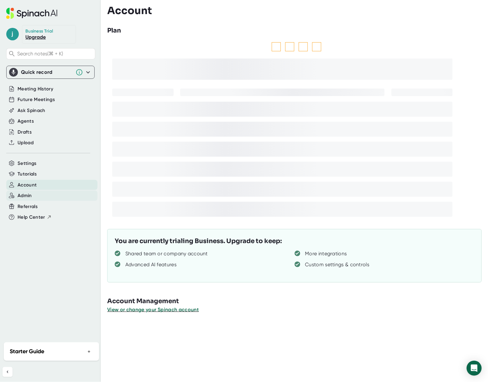
click at [22, 193] on span "Admin" at bounding box center [25, 195] width 14 height 7
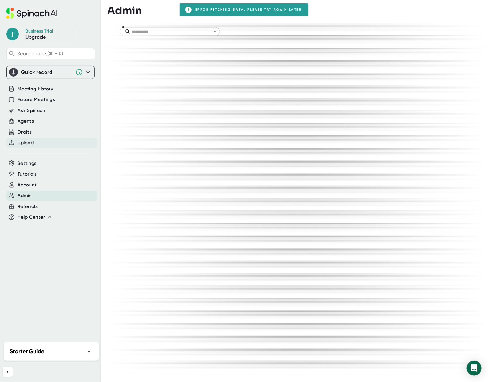
click at [22, 145] on span "Upload" at bounding box center [26, 142] width 16 height 7
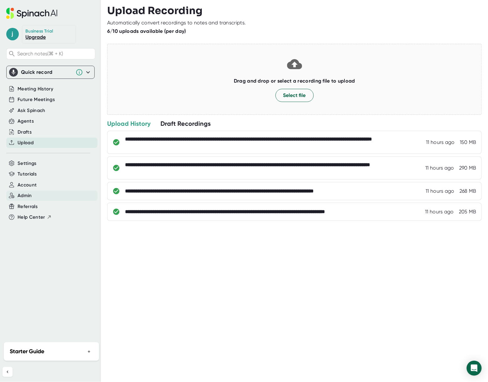
click at [25, 196] on span "Admin" at bounding box center [25, 195] width 14 height 7
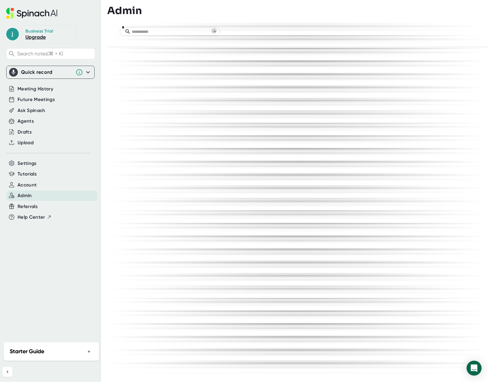
click at [215, 31] on icon "Open" at bounding box center [214, 31] width 3 height 1
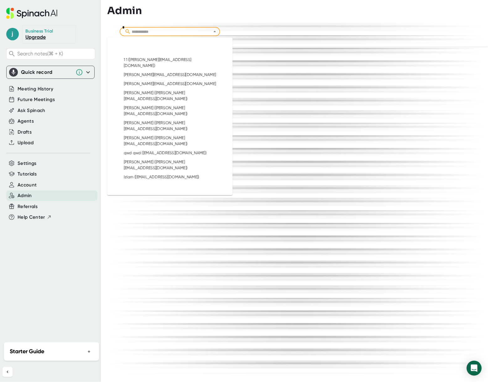
click at [164, 206] on li "[PERSON_NAME] ([PERSON_NAME][EMAIL_ADDRESS][DOMAIN_NAME])" at bounding box center [170, 213] width 100 height 15
type input "**********"
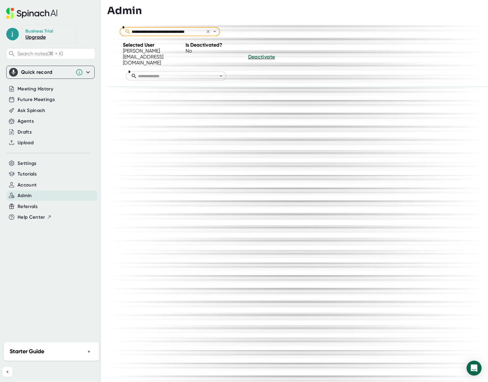
click at [220, 73] on icon "Open" at bounding box center [221, 76] width 6 height 6
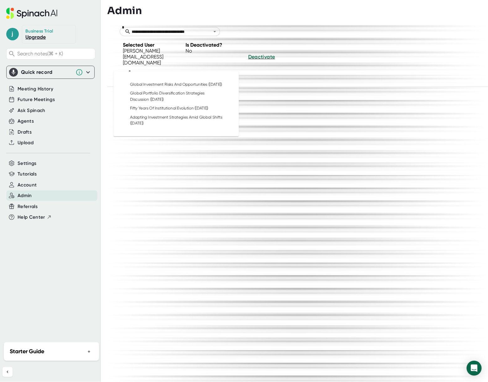
click at [365, 52] on div "[PERSON_NAME][EMAIL_ADDRESS][DOMAIN_NAME] No Deactivate" at bounding box center [305, 57] width 365 height 18
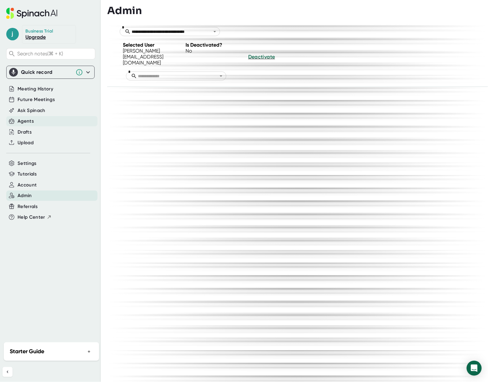
click at [27, 120] on div "Agents" at bounding box center [26, 121] width 16 height 7
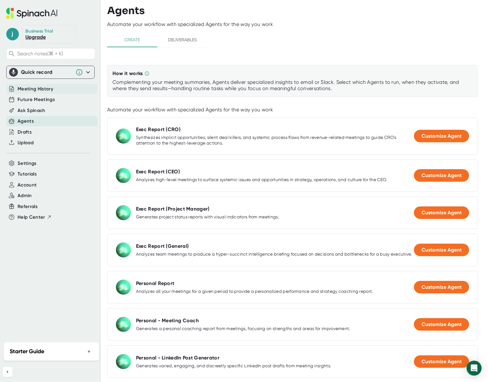
click at [46, 91] on span "Meeting History" at bounding box center [36, 89] width 36 height 7
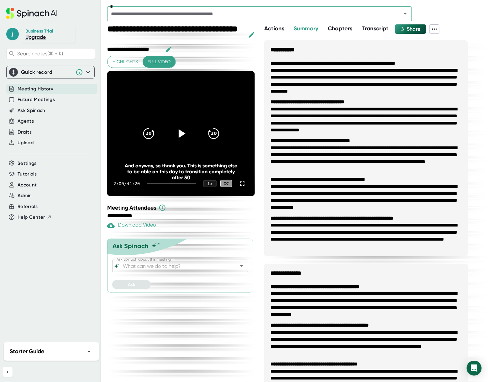
click at [382, 28] on span "Transcript" at bounding box center [375, 28] width 27 height 7
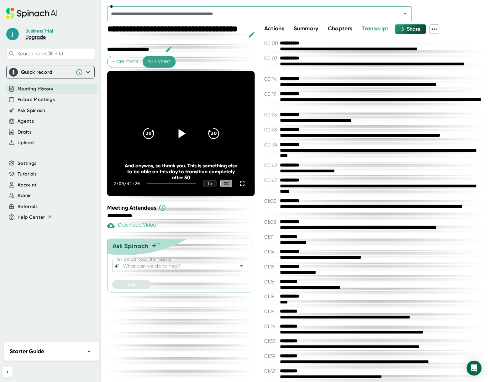
click at [182, 132] on icon at bounding box center [181, 133] width 7 height 9
click at [181, 134] on icon at bounding box center [181, 134] width 16 height 16
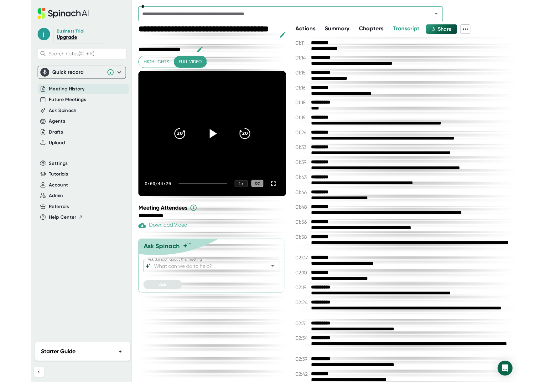
scroll to position [192, 0]
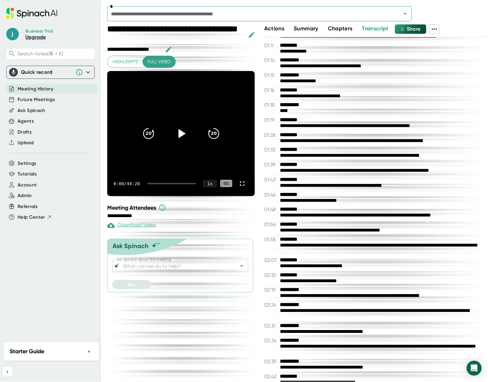
click at [322, 248] on div "**********" at bounding box center [381, 249] width 202 height 12
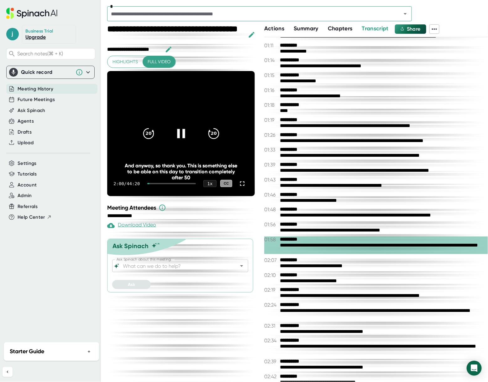
click at [173, 131] on div at bounding box center [181, 134] width 26 height 26
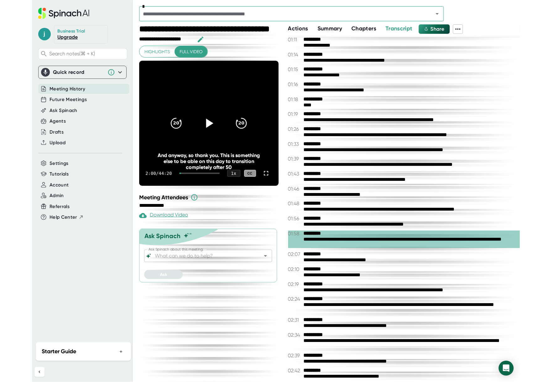
scroll to position [180, 0]
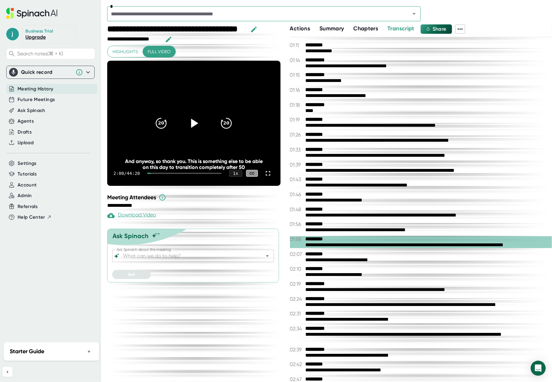
click at [416, 14] on icon "Open" at bounding box center [414, 14] width 8 height 8
click at [456, 7] on div "*" at bounding box center [329, 15] width 444 height 18
click at [34, 109] on span "Ask Spinach" at bounding box center [32, 110] width 28 height 7
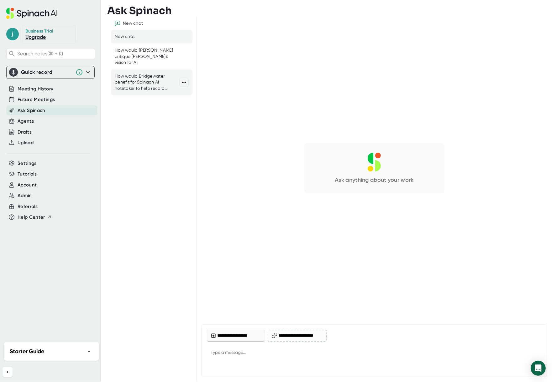
click at [141, 76] on div "How would Bridgewater benefit for Spinach AI notetaker to help record meetings,…" at bounding box center [147, 82] width 65 height 18
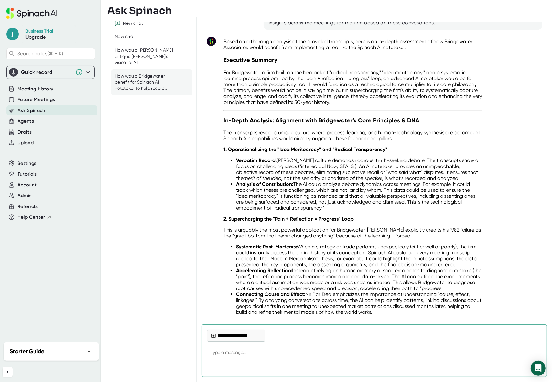
scroll to position [35, 0]
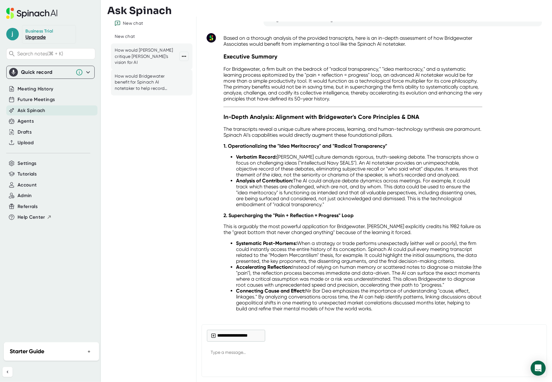
click at [144, 50] on div "How would [PERSON_NAME] critique [PERSON_NAME]'s vision for AI" at bounding box center [147, 56] width 65 height 18
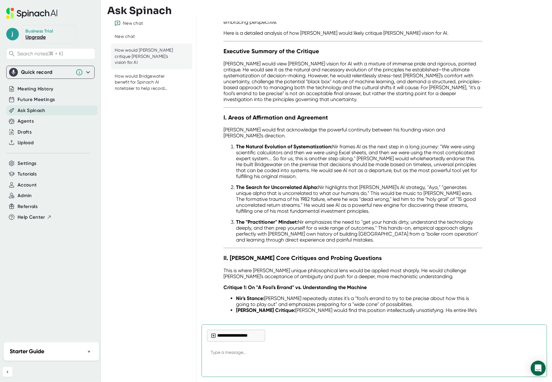
scroll to position [70, 0]
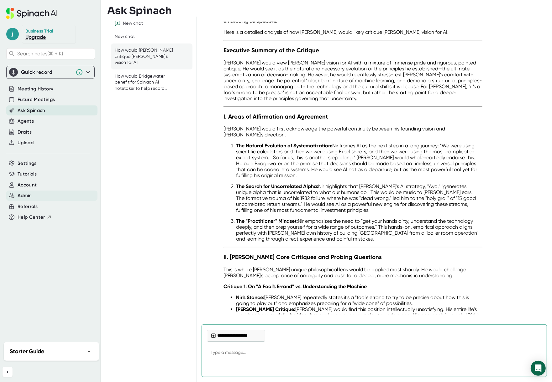
type textarea "x"
click at [30, 199] on span "Admin" at bounding box center [25, 195] width 14 height 7
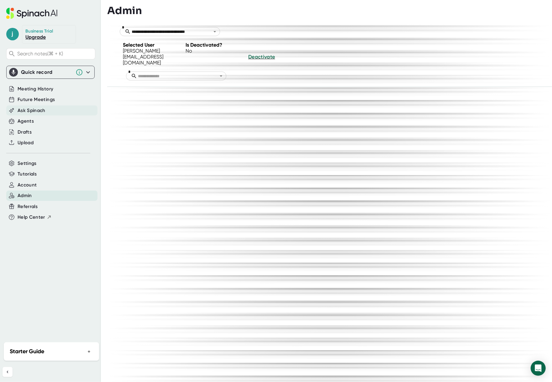
click at [36, 110] on span "Ask Spinach" at bounding box center [32, 110] width 28 height 7
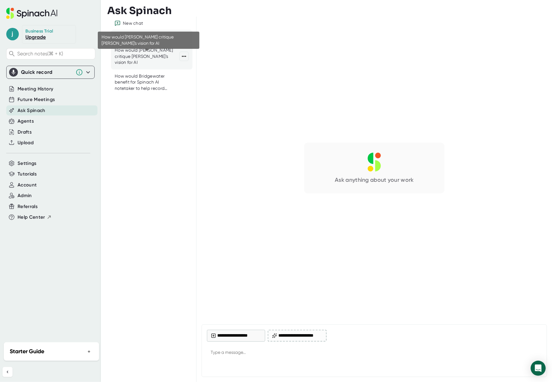
click at [162, 56] on div "How would [PERSON_NAME] critique [PERSON_NAME]'s vision for AI" at bounding box center [147, 56] width 65 height 18
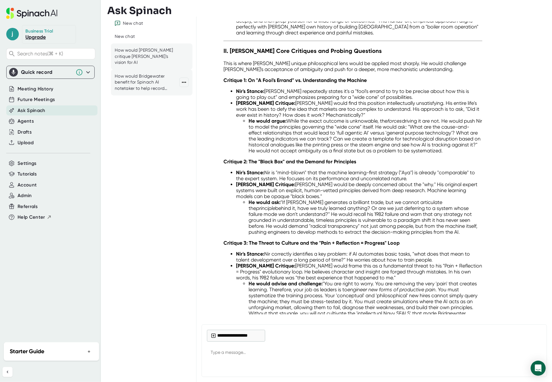
click at [131, 75] on div "How would Bridgewater benefit for Spinach AI notetaker to help record meetings,…" at bounding box center [147, 82] width 65 height 18
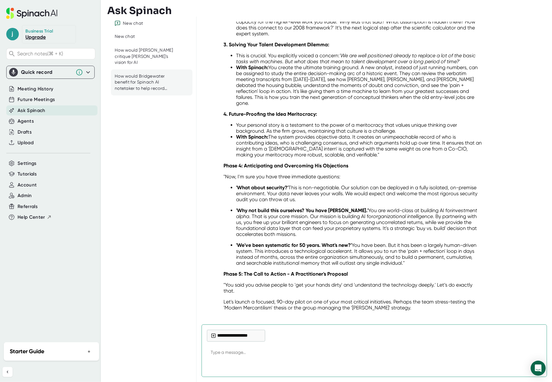
scroll to position [1191, 0]
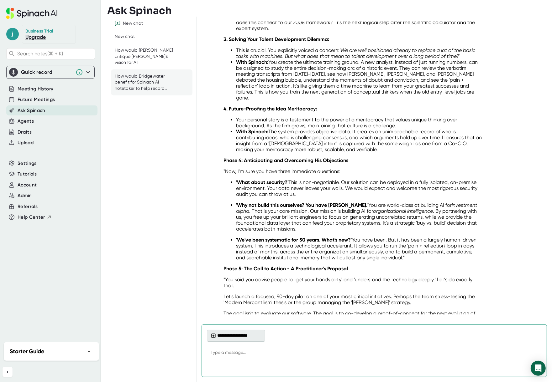
click at [241, 341] on button "**********" at bounding box center [236, 336] width 58 height 12
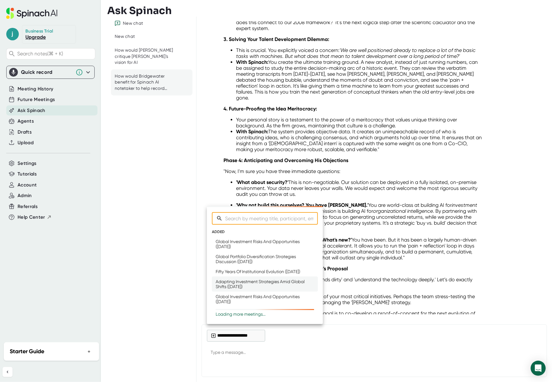
type textarea "x"
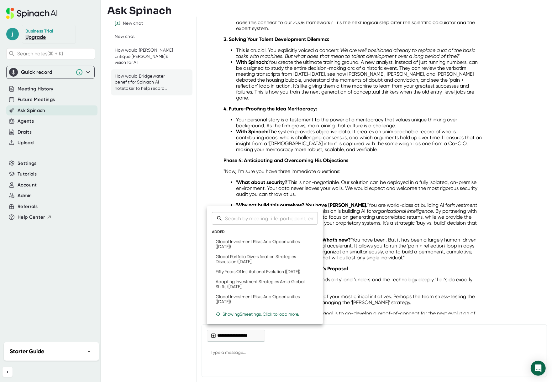
click at [399, 245] on div at bounding box center [276, 191] width 552 height 382
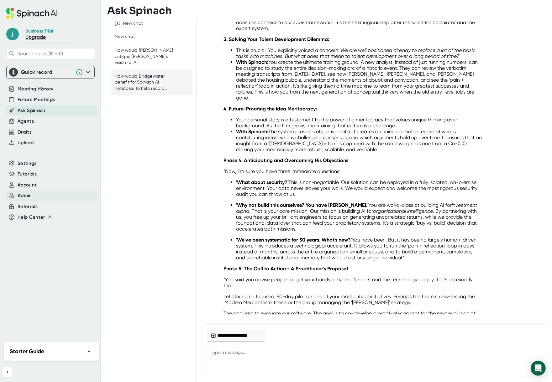
click at [26, 200] on span "Admin" at bounding box center [25, 195] width 14 height 7
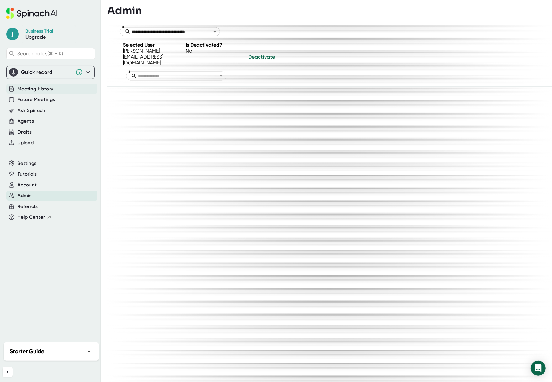
click at [34, 89] on span "Meeting History" at bounding box center [36, 89] width 36 height 7
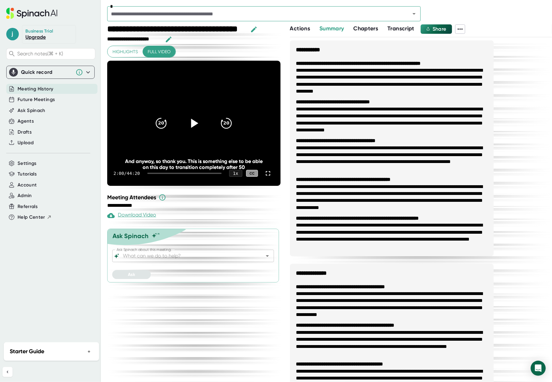
click at [187, 120] on icon at bounding box center [194, 124] width 16 height 16
click at [192, 124] on icon at bounding box center [194, 123] width 8 height 9
click at [391, 181] on b "**********" at bounding box center [343, 179] width 95 height 5
click at [393, 31] on span "Transcript" at bounding box center [400, 28] width 27 height 7
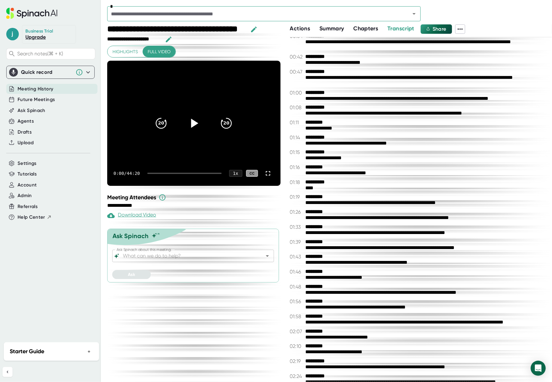
scroll to position [149, 0]
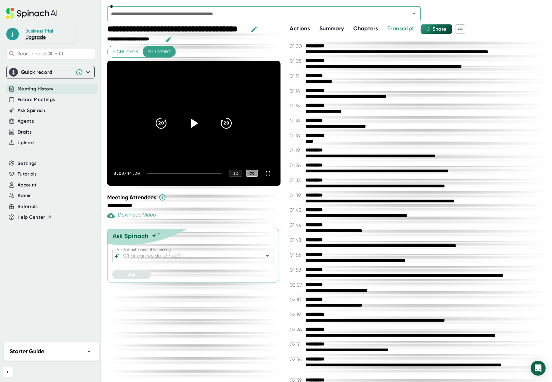
click at [335, 335] on div "**********" at bounding box center [425, 336] width 241 height 6
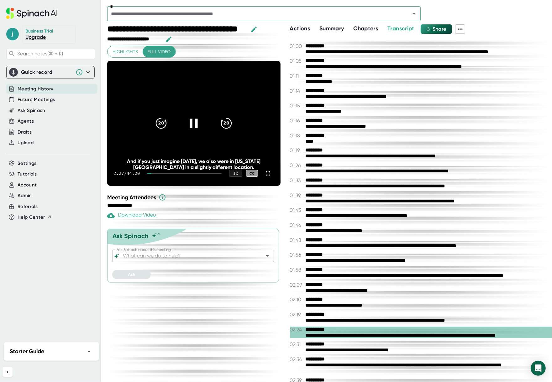
click at [190, 122] on icon at bounding box center [194, 124] width 16 height 16
click at [124, 54] on span "Highlights" at bounding box center [124, 52] width 25 height 8
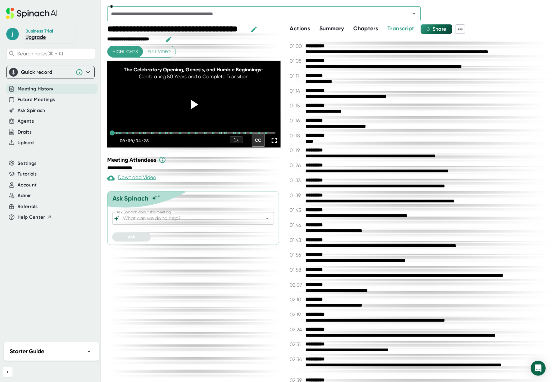
click at [193, 109] on icon at bounding box center [194, 104] width 7 height 9
click at [196, 106] on icon at bounding box center [194, 104] width 8 height 9
click at [253, 147] on div "CC" at bounding box center [258, 140] width 13 height 13
click at [151, 52] on span "Full video" at bounding box center [159, 52] width 23 height 8
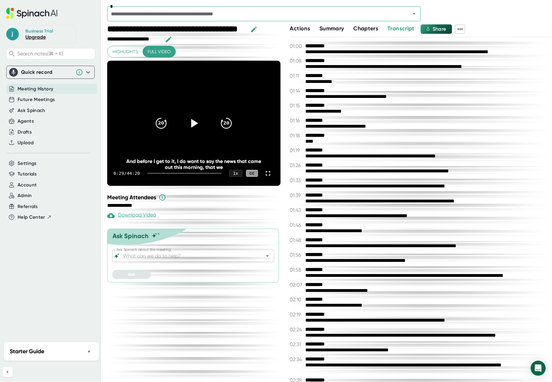
click at [126, 51] on span "Highlights" at bounding box center [124, 52] width 25 height 8
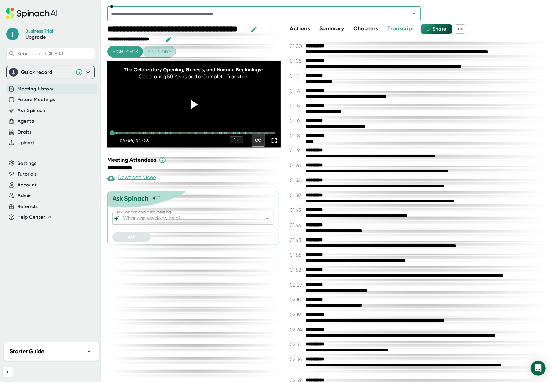
click at [156, 48] on span "Full video" at bounding box center [159, 52] width 23 height 8
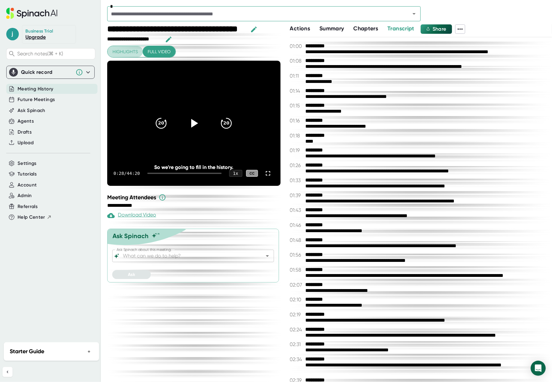
click at [114, 48] on span "Highlights" at bounding box center [124, 52] width 25 height 8
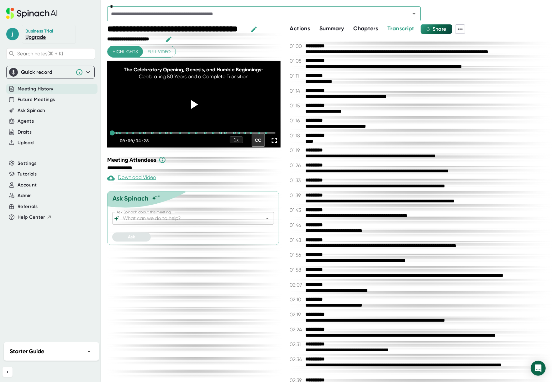
click at [325, 255] on b "*********" at bounding box center [328, 255] width 47 height 6
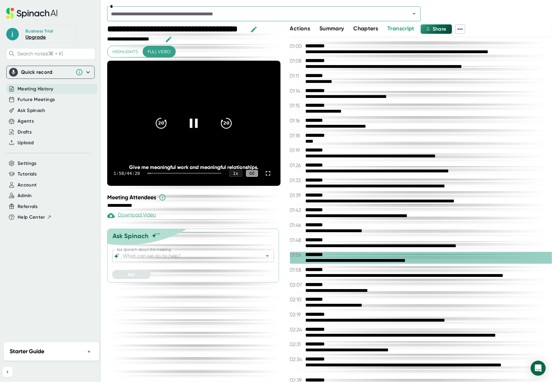
click at [186, 124] on div at bounding box center [193, 123] width 26 height 26
click at [361, 338] on div "**********" at bounding box center [421, 209] width 262 height 345
click at [362, 333] on div "**********" at bounding box center [425, 336] width 241 height 6
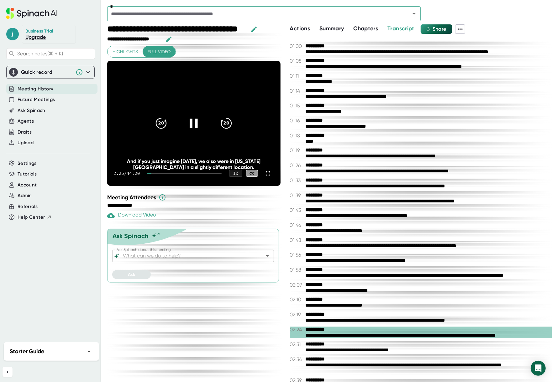
click at [193, 124] on icon at bounding box center [194, 124] width 16 height 16
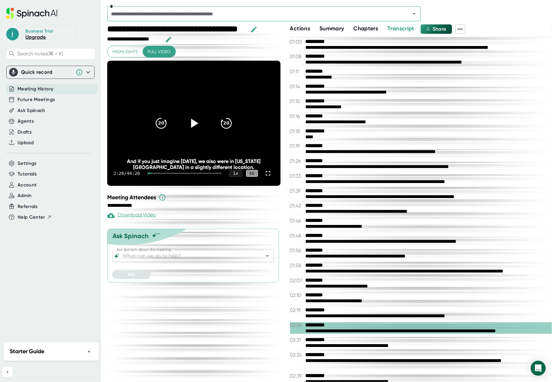
scroll to position [156, 0]
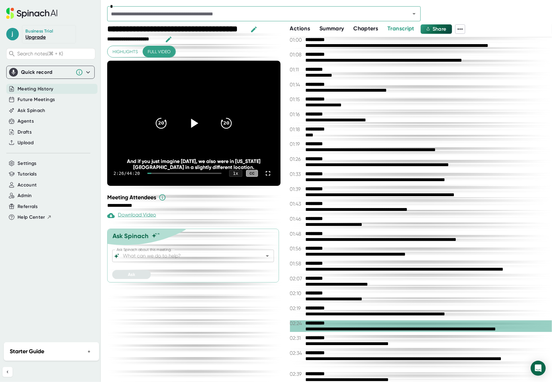
click at [321, 162] on div "**********" at bounding box center [425, 165] width 241 height 6
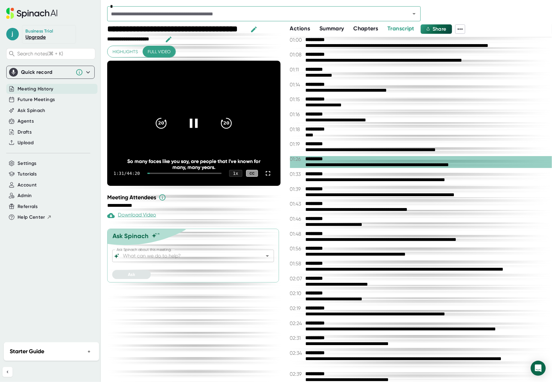
click at [190, 122] on icon at bounding box center [194, 124] width 16 height 16
click at [239, 174] on div "1 x" at bounding box center [236, 173] width 14 height 7
drag, startPoint x: 243, startPoint y: 38, endPoint x: 242, endPoint y: 45, distance: 6.6
click at [242, 45] on div at bounding box center [276, 191] width 552 height 382
click at [127, 52] on span "Highlights" at bounding box center [124, 52] width 25 height 8
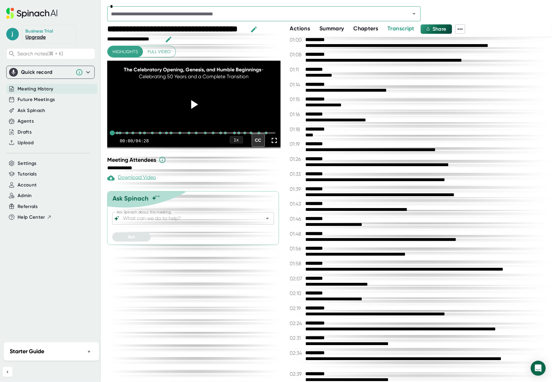
click at [371, 32] on button "Chapters" at bounding box center [365, 28] width 25 height 8
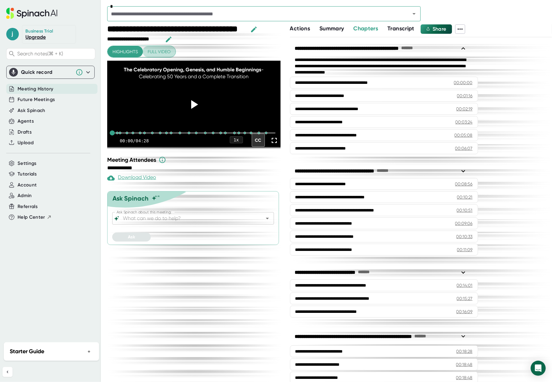
click at [155, 49] on span "Full video" at bounding box center [159, 52] width 23 height 8
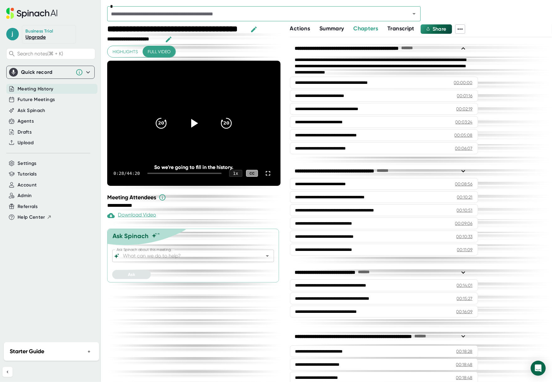
click at [460, 172] on icon at bounding box center [463, 172] width 8 height 8
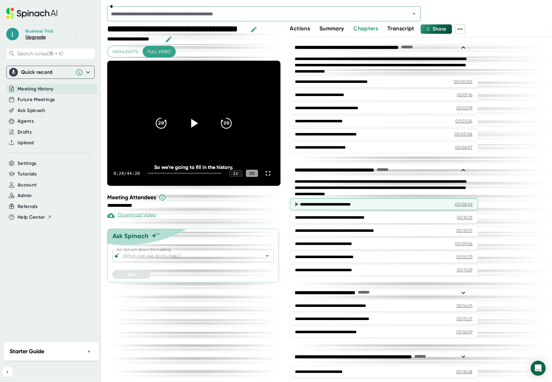
scroll to position [2, 0]
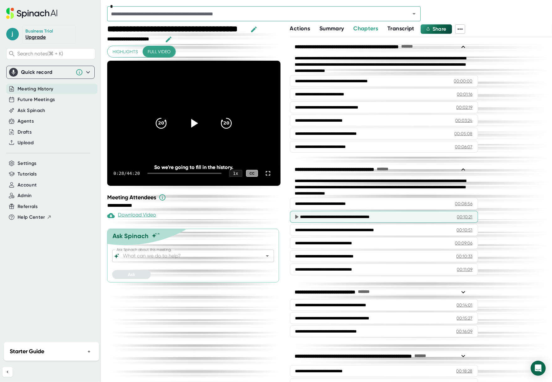
click at [361, 222] on div "**********" at bounding box center [384, 217] width 188 height 12
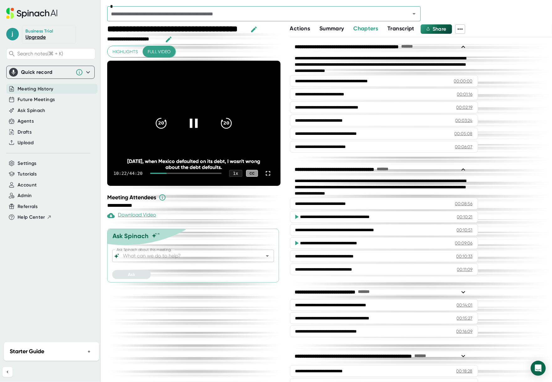
click at [202, 127] on div at bounding box center [193, 123] width 26 height 26
click at [395, 28] on span "Transcript" at bounding box center [400, 28] width 27 height 7
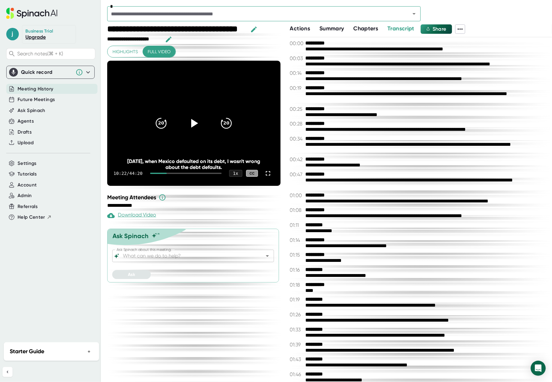
click at [334, 25] on span "Summary" at bounding box center [331, 28] width 24 height 7
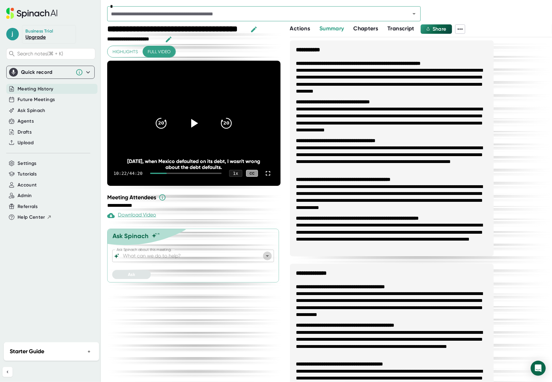
click at [268, 259] on icon "Open" at bounding box center [267, 256] width 8 height 8
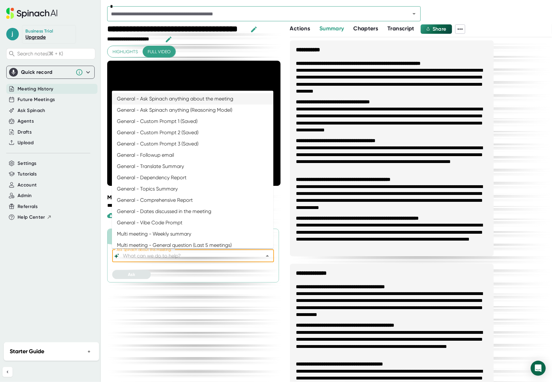
click at [195, 99] on li "General - Ask Spinach anything about the meeting" at bounding box center [192, 98] width 161 height 11
type input "General - Ask Spinach anything about the meeting"
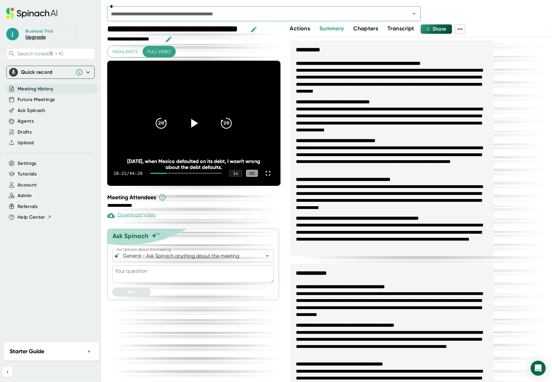
click at [141, 279] on textarea at bounding box center [193, 275] width 162 height 18
type textarea "W"
type textarea "x"
type textarea "Wh"
type textarea "x"
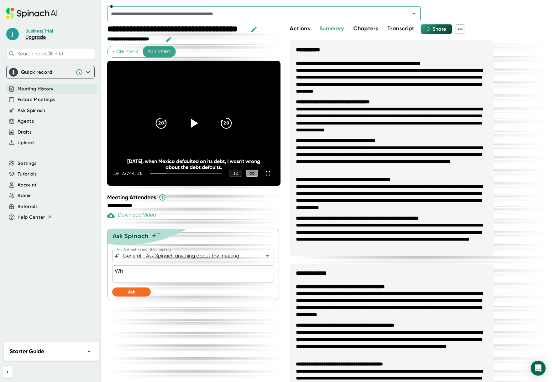
type textarea "Wha"
type textarea "x"
type textarea "What"
type textarea "x"
type textarea "What"
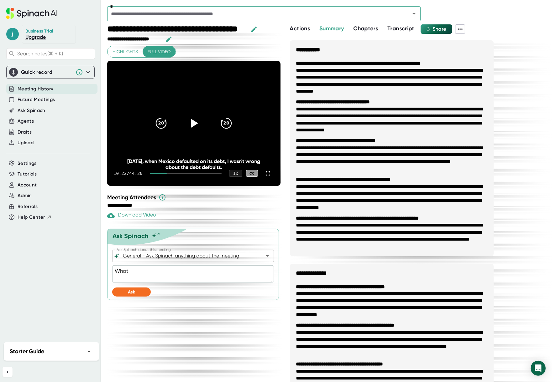
type textarea "x"
type textarea "What w"
type textarea "x"
type textarea "What wo"
type textarea "x"
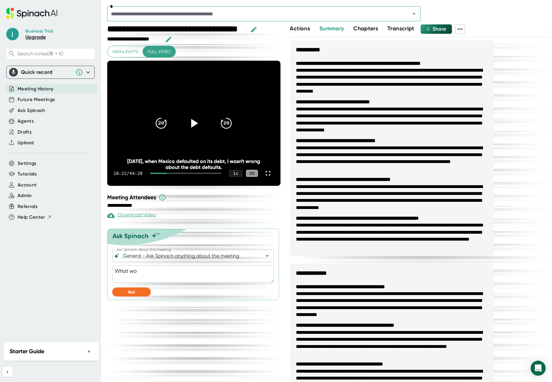
type textarea "What wou"
type textarea "x"
type textarea "What woul"
type textarea "x"
type textarea "What would"
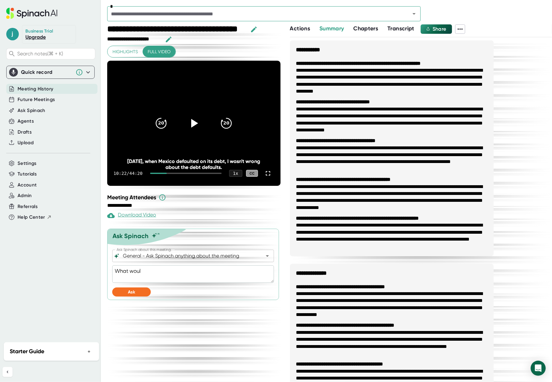
type textarea "x"
type textarea "What would"
type textarea "x"
type textarea "What would r"
type textarea "x"
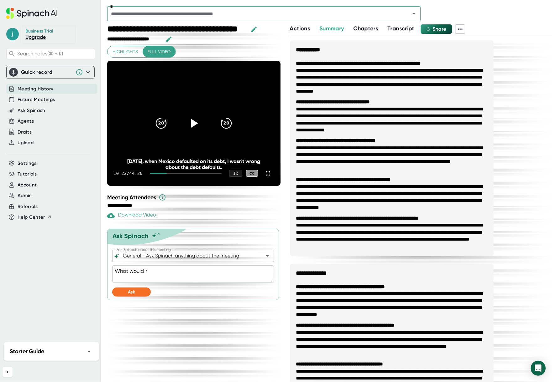
type textarea "What would ra"
type textarea "x"
type textarea "What would ray"
type textarea "x"
type textarea "What would ray"
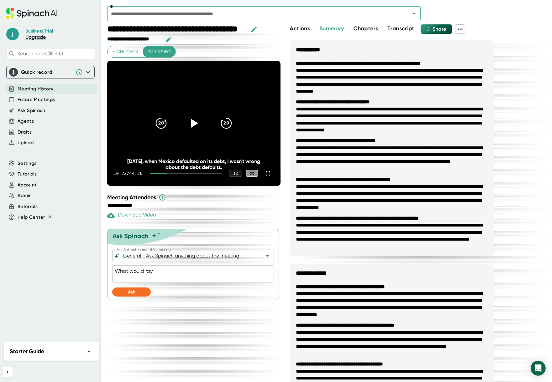
type textarea "x"
type textarea "What would ray d"
type textarea "x"
type textarea "What would ray da"
type textarea "x"
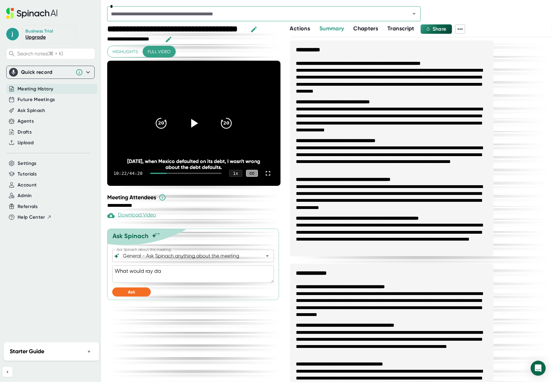
type textarea "What would ray dal"
type textarea "x"
type textarea "What would [PERSON_NAME]"
type textarea "x"
type textarea "What would [PERSON_NAME]"
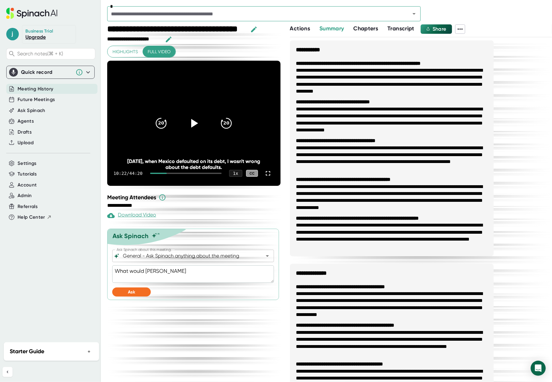
type textarea "x"
type textarea "What would [PERSON_NAME]"
type textarea "x"
type textarea "What would [PERSON_NAME] s"
type textarea "x"
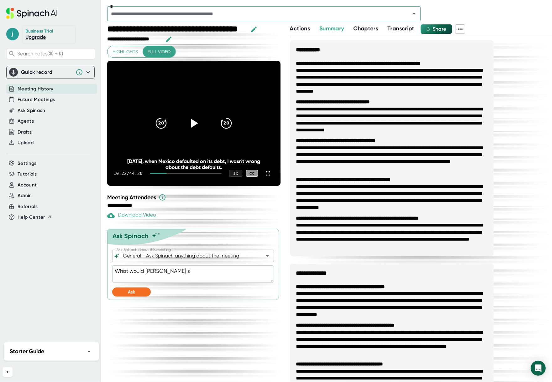
type textarea "What would [PERSON_NAME] sa"
type textarea "x"
type textarea "What would [PERSON_NAME] say"
type textarea "x"
type textarea "What would [PERSON_NAME] say"
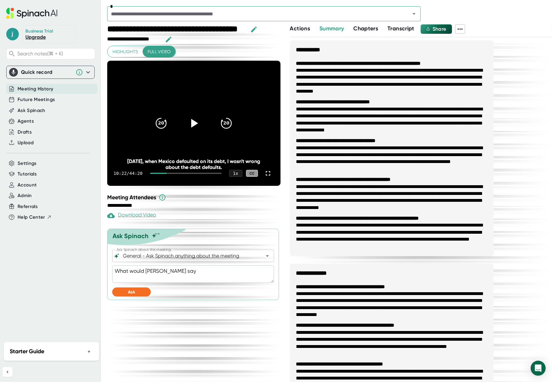
type textarea "x"
type textarea "What would [PERSON_NAME] say a"
type textarea "x"
type textarea "What would [PERSON_NAME] say ab"
type textarea "x"
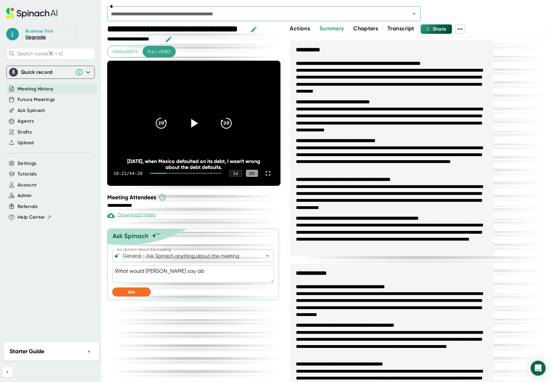
type textarea "What would [PERSON_NAME] say abo"
type textarea "x"
type textarea "What would [PERSON_NAME] say abou"
type textarea "x"
type textarea "What would [PERSON_NAME] say about"
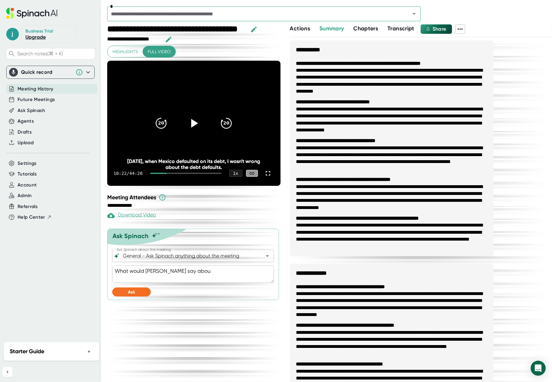
type textarea "x"
type textarea "What would [PERSON_NAME] say about"
type textarea "x"
type textarea "What would [PERSON_NAME] say about A"
type textarea "x"
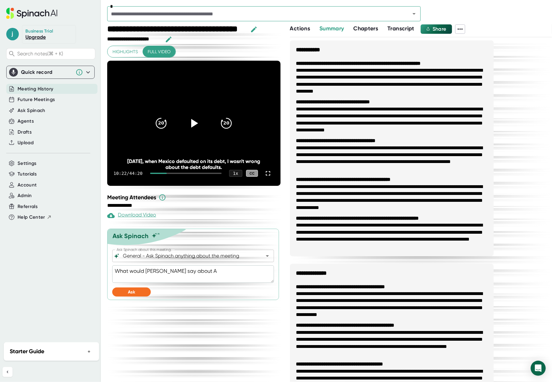
type textarea "What would [PERSON_NAME] say about AI"
type textarea "x"
type textarea "What would [PERSON_NAME] say about AI"
type textarea "x"
type textarea "What would [PERSON_NAME] say about AI n"
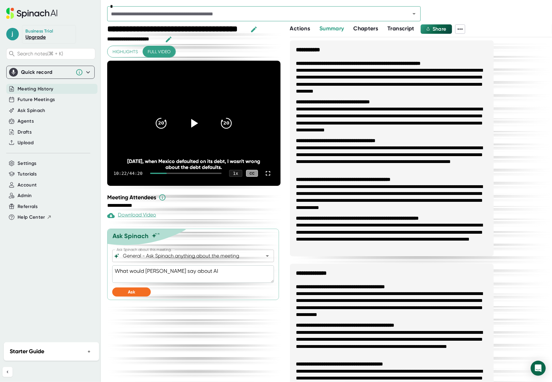
type textarea "x"
type textarea "What would [PERSON_NAME] say about AI no"
type textarea "x"
type textarea "What would [PERSON_NAME] say about AI not"
type textarea "x"
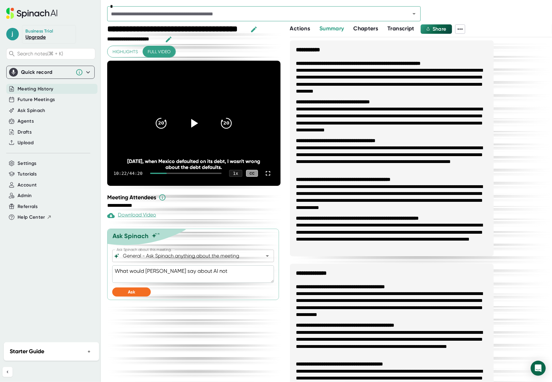
type textarea "What would [PERSON_NAME] say about AI note"
type textarea "x"
type textarea "What would [PERSON_NAME] say about AI notet"
type textarea "x"
type textarea "What would [PERSON_NAME] say about AI noteta"
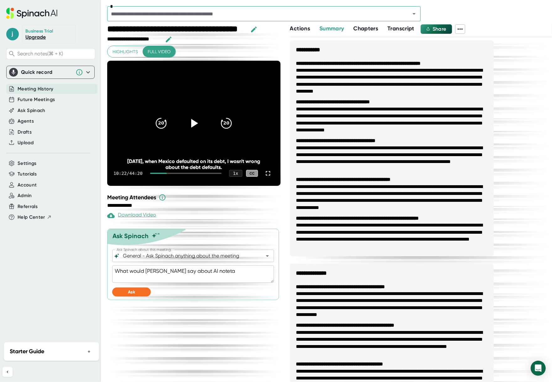
type textarea "x"
type textarea "What would [PERSON_NAME] say about AI notetak"
type textarea "x"
type textarea "What would [PERSON_NAME] say about AI notetake"
type textarea "x"
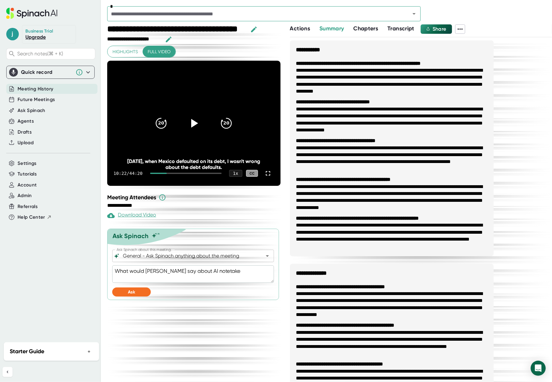
type textarea "What would [PERSON_NAME] say about AI notetaker"
type textarea "x"
type textarea "What would [PERSON_NAME] say about AI notetakers"
type textarea "x"
type textarea "What would [PERSON_NAME] say about AI notetakers"
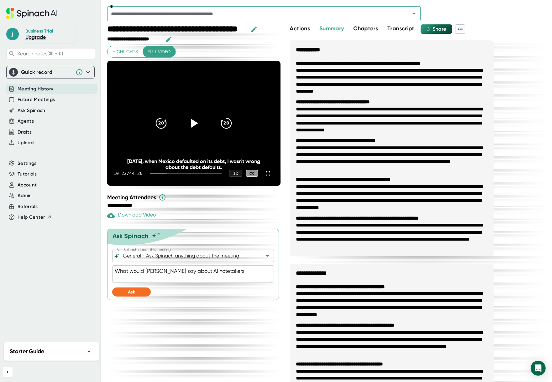
type textarea "x"
type textarea "What would [PERSON_NAME] say about AI notetakers f"
type textarea "x"
type textarea "What would [PERSON_NAME] say about AI notetakers fo"
type textarea "x"
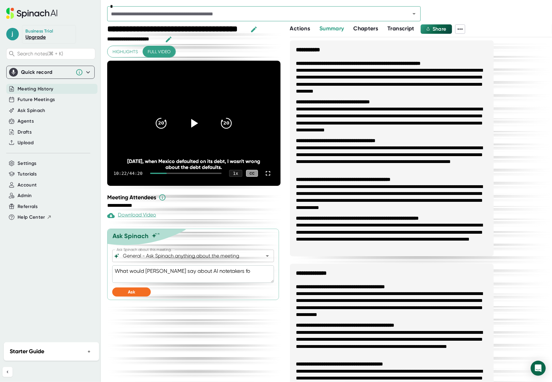
type textarea "What would [PERSON_NAME] say about AI notetakers for"
type textarea "x"
type textarea "What would [PERSON_NAME] say about AI notetakers for"
type textarea "x"
type textarea "What would [PERSON_NAME] say about AI notetakers for t"
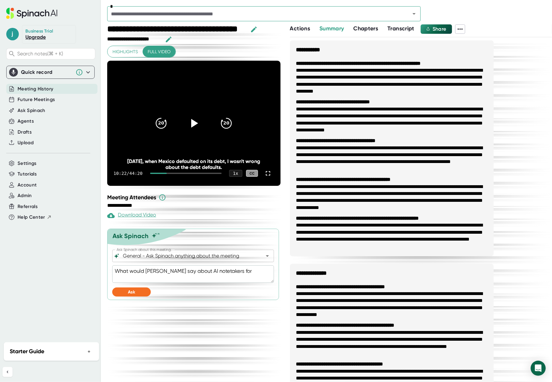
type textarea "x"
type textarea "What would [PERSON_NAME] say about AI notetakers for th"
type textarea "x"
type textarea "What would [PERSON_NAME] say about AI notetakers for the"
type textarea "x"
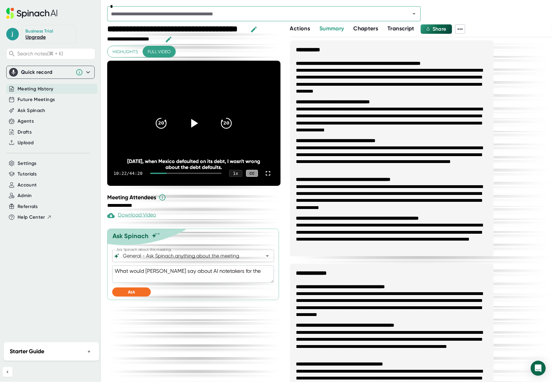
type textarea "What would [PERSON_NAME] say about AI notetakers for the"
type textarea "x"
type textarea "What would [PERSON_NAME] say about AI notetakers for the f"
type textarea "x"
type textarea "What would [PERSON_NAME] say about AI notetakers for the fi"
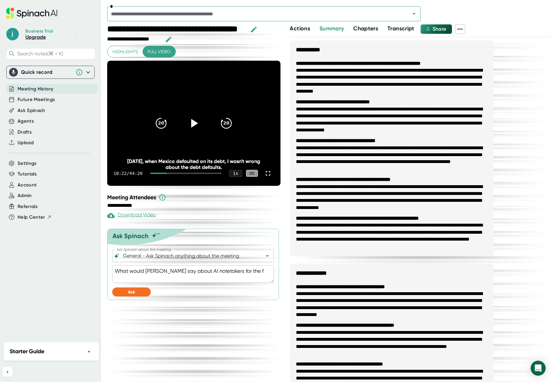
type textarea "x"
type textarea "What would [PERSON_NAME] say about AI notetakers for the fir"
type textarea "x"
type textarea "What would [PERSON_NAME] say about AI notetakers for the firm"
type textarea "x"
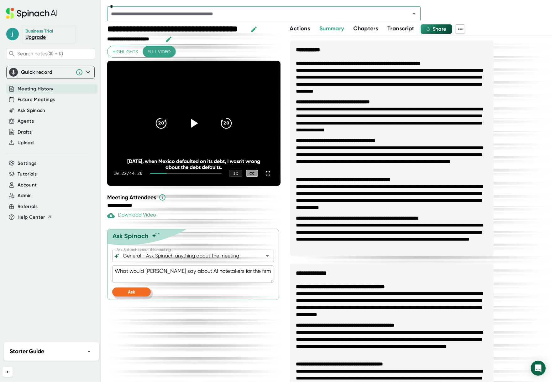
type textarea "What would [PERSON_NAME] say about AI notetakers for the firm"
click at [124, 289] on button "Ask" at bounding box center [131, 292] width 39 height 9
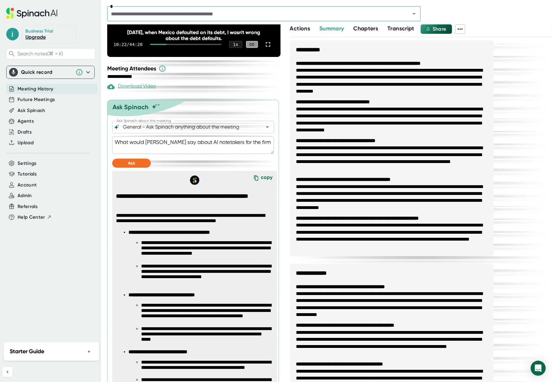
scroll to position [74, 0]
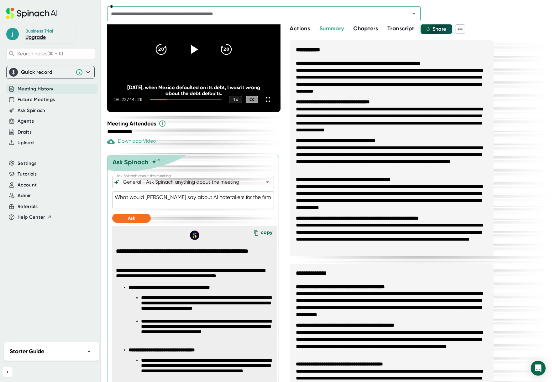
click at [441, 29] on span "Share" at bounding box center [439, 29] width 14 height 6
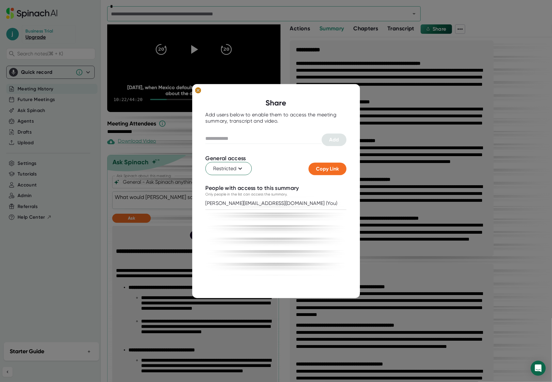
click at [199, 92] on g at bounding box center [198, 90] width 6 height 6
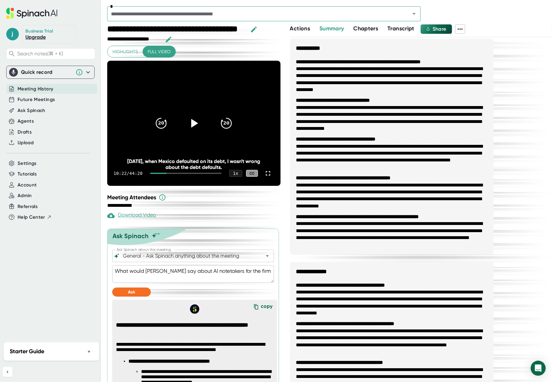
scroll to position [0, 0]
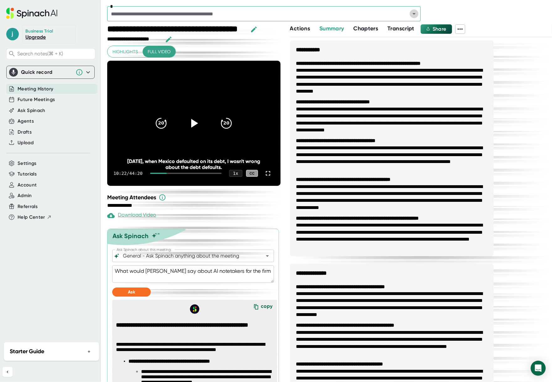
click at [415, 13] on icon "Open" at bounding box center [414, 14] width 8 height 8
type textarea "x"
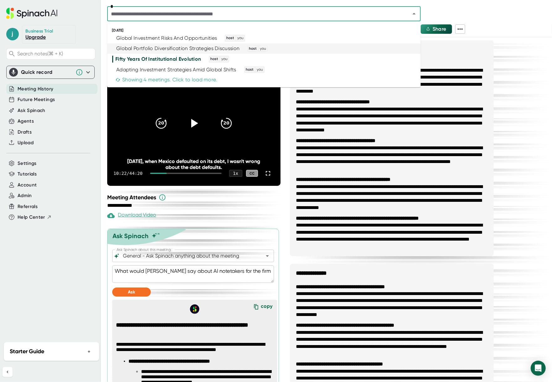
click at [239, 51] on div "Global Portfolio Diversification Strategies Discussion host you" at bounding box center [261, 48] width 298 height 7
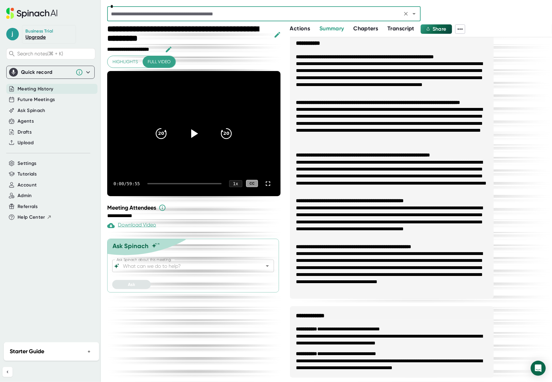
scroll to position [6, 0]
click at [302, 31] on span "Actions" at bounding box center [300, 28] width 20 height 7
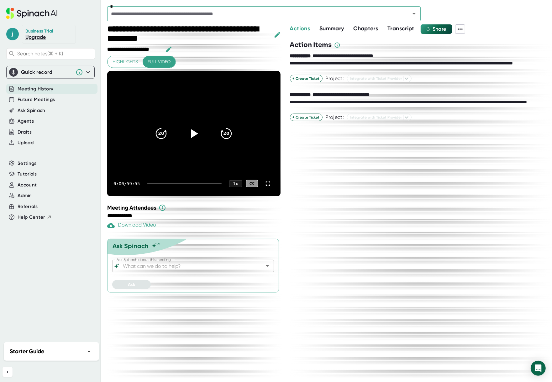
click at [395, 29] on span "Transcript" at bounding box center [400, 28] width 27 height 7
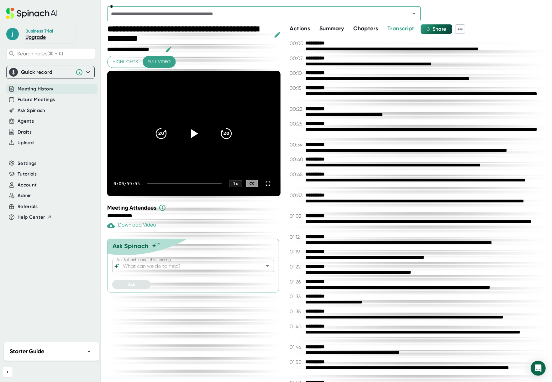
click at [343, 30] on span "Summary" at bounding box center [331, 28] width 24 height 7
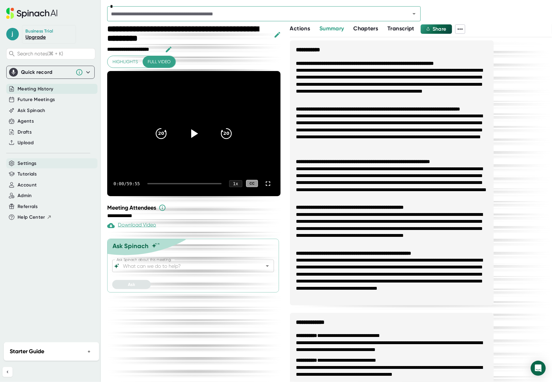
click at [39, 162] on div "Settings" at bounding box center [51, 163] width 91 height 10
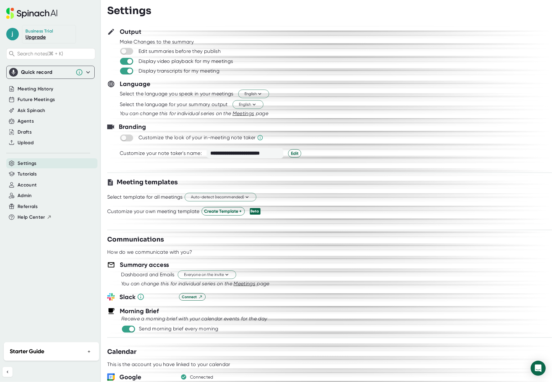
scroll to position [17, 0]
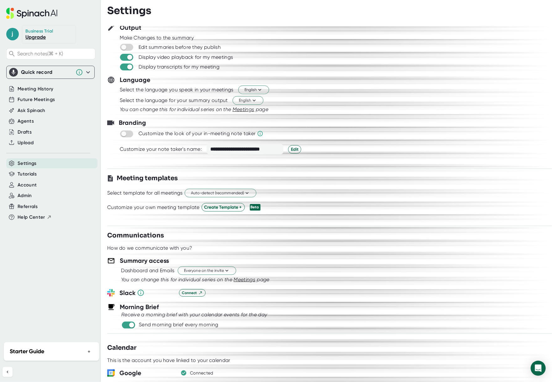
click at [216, 283] on icon "You can change this for individual series on the Meetings page" at bounding box center [195, 280] width 148 height 6
click at [219, 275] on button "Everyone on the invite" at bounding box center [207, 271] width 58 height 8
click at [47, 89] on div at bounding box center [276, 191] width 552 height 382
click at [47, 89] on span "Meeting History" at bounding box center [36, 89] width 36 height 7
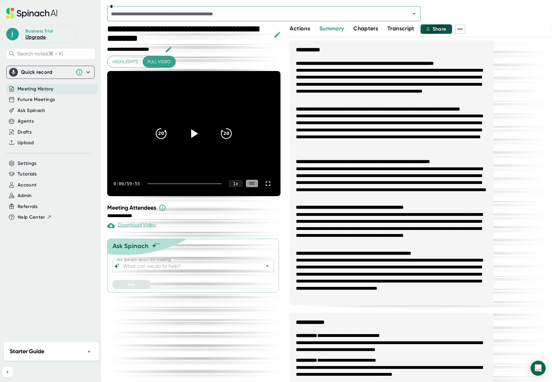
click at [444, 29] on span "Share" at bounding box center [439, 29] width 14 height 6
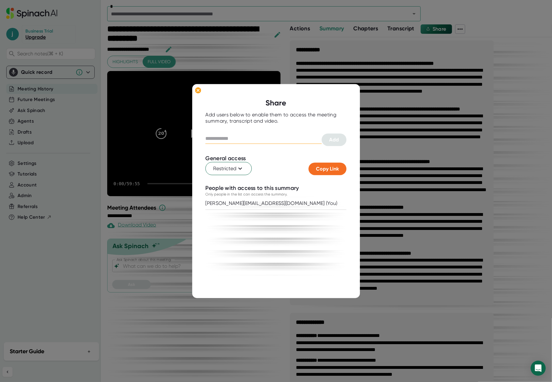
click at [218, 137] on input "text" at bounding box center [263, 139] width 116 height 10
click at [200, 90] on ellipse at bounding box center [198, 90] width 6 height 6
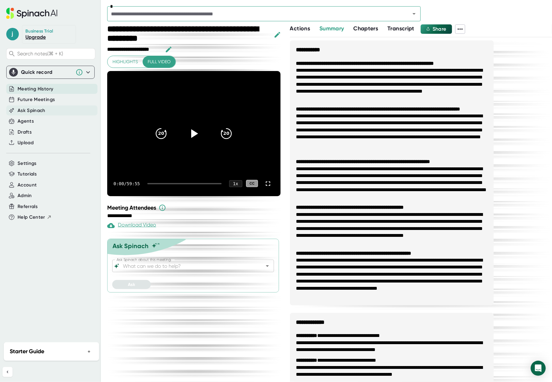
click at [30, 109] on span "Ask Spinach" at bounding box center [32, 110] width 28 height 7
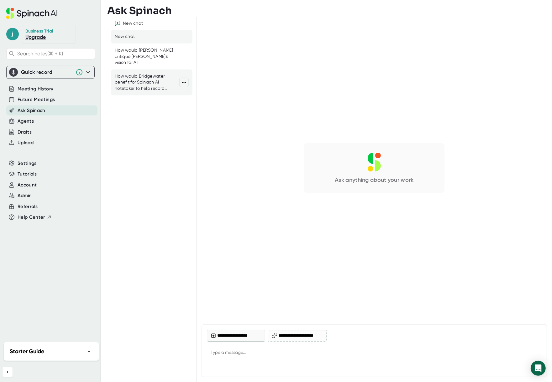
click at [143, 79] on div "How would Bridgewater benefit for Spinach AI notetaker to help record meetings,…" at bounding box center [147, 82] width 65 height 18
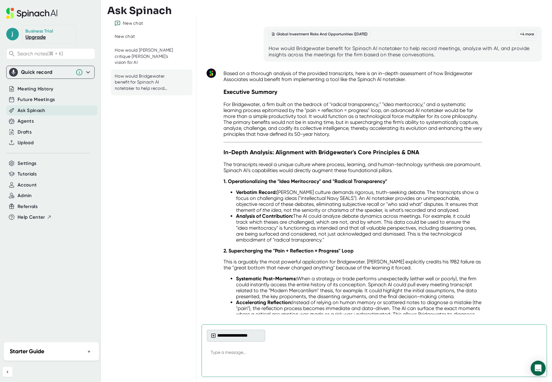
click at [234, 337] on button "**********" at bounding box center [236, 336] width 58 height 12
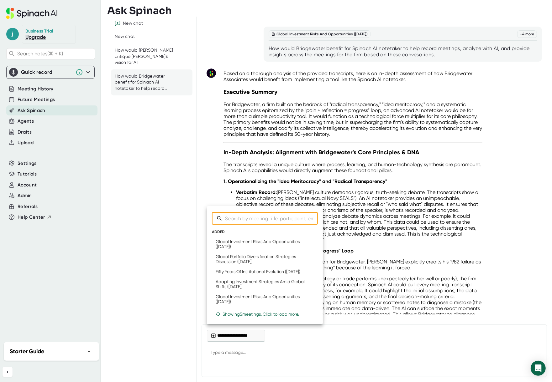
click at [382, 148] on div at bounding box center [276, 191] width 552 height 382
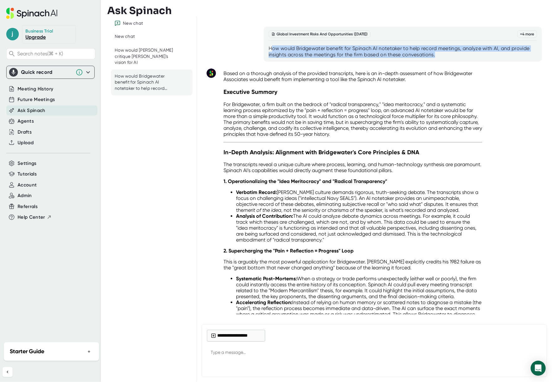
drag, startPoint x: 274, startPoint y: 49, endPoint x: 496, endPoint y: 55, distance: 222.1
click at [487, 55] on div "How would Bridgewater benefit for Spinach AI notetaker to help record meetings,…" at bounding box center [402, 51] width 268 height 13
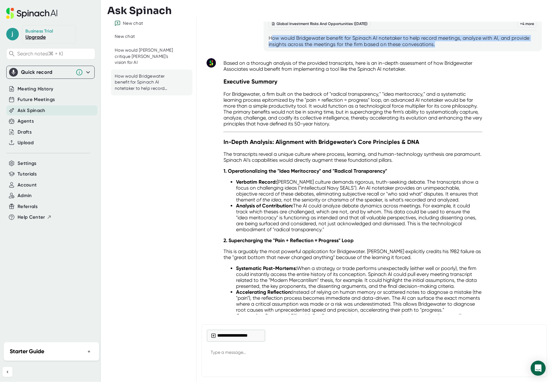
scroll to position [11, 0]
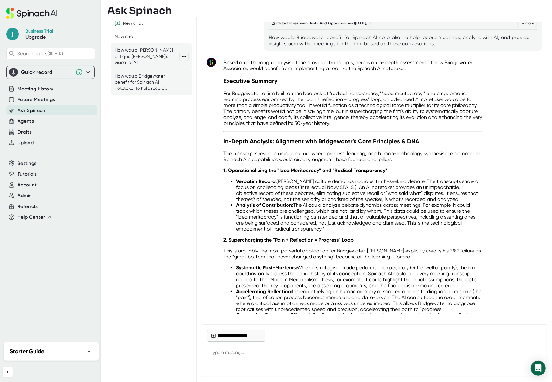
click at [136, 54] on div "How would [PERSON_NAME] critique [PERSON_NAME]'s vision for AI" at bounding box center [147, 56] width 65 height 18
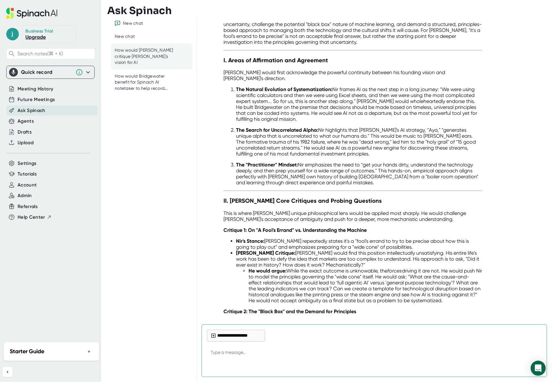
scroll to position [127, 0]
type textarea "x"
click at [32, 162] on span "Settings" at bounding box center [27, 163] width 19 height 7
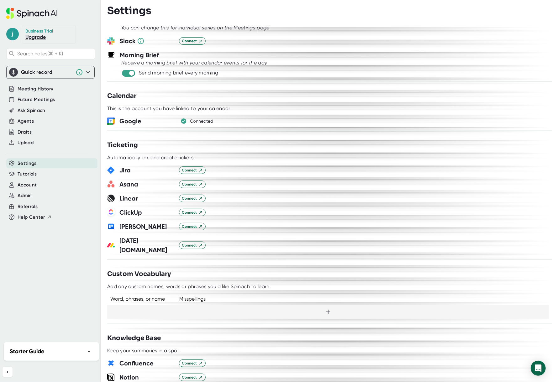
scroll to position [265, 0]
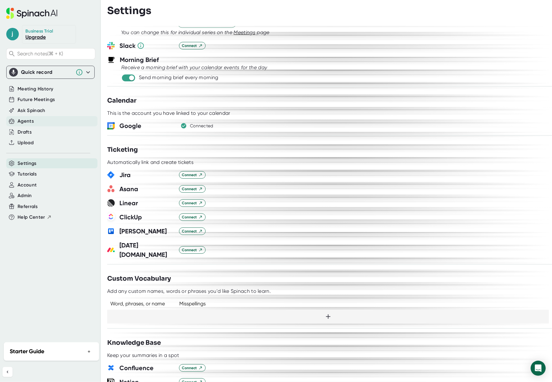
click at [39, 119] on div "Agents" at bounding box center [51, 121] width 91 height 10
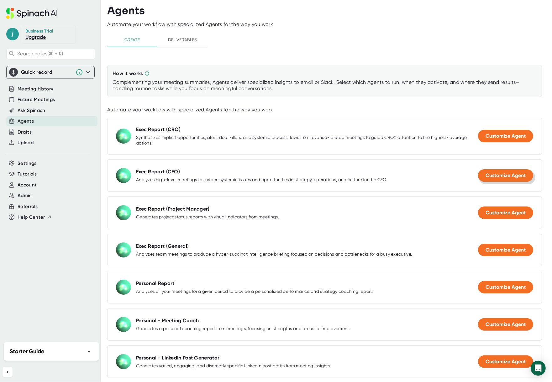
click at [486, 174] on span "Customize Agent" at bounding box center [505, 176] width 40 height 6
select select "15:00"
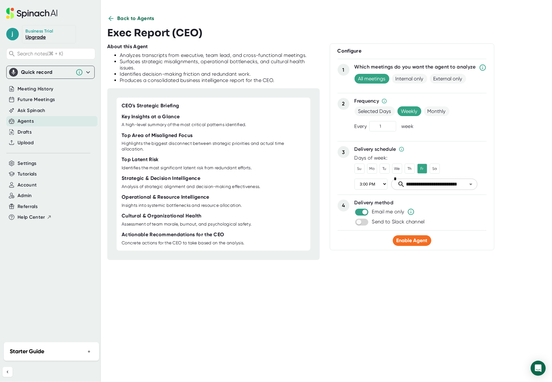
click at [132, 20] on span "Back to Agents" at bounding box center [135, 19] width 37 height 8
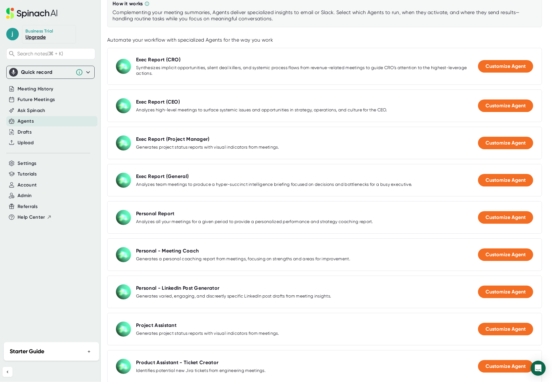
scroll to position [56, 0]
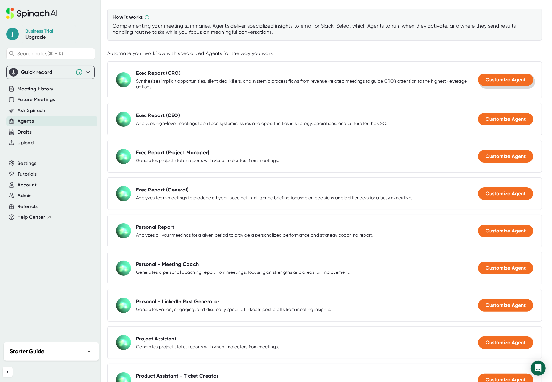
click at [487, 78] on span "Customize Agent" at bounding box center [505, 80] width 40 height 6
select select "15:00"
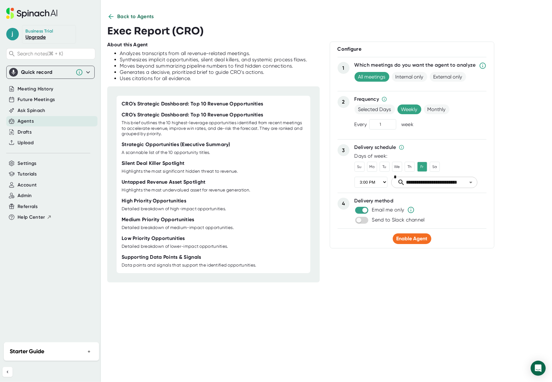
scroll to position [2, 0]
click at [114, 17] on icon at bounding box center [111, 17] width 8 height 8
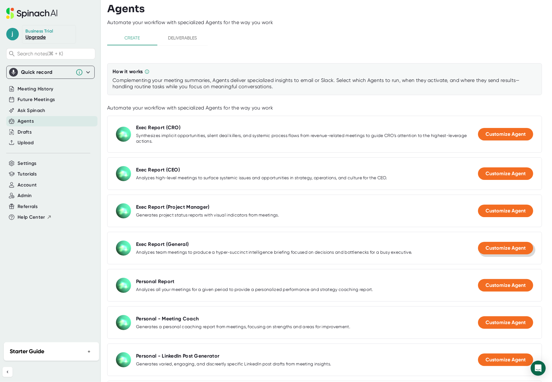
click at [487, 247] on span "Customize Agent" at bounding box center [505, 248] width 40 height 6
select select "15:00"
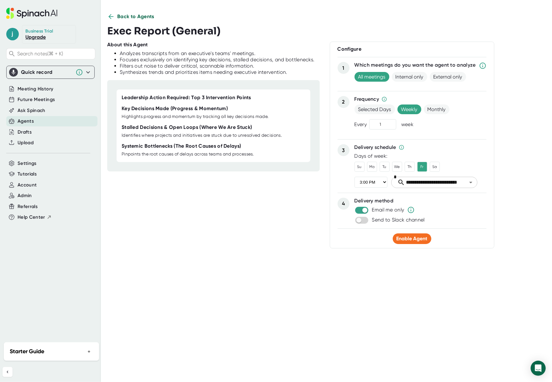
click at [128, 19] on span "Back to Agents" at bounding box center [135, 17] width 37 height 8
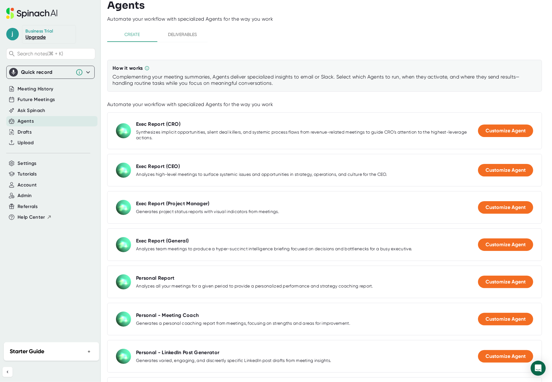
scroll to position [7, 0]
